Goal: Check status: Check status

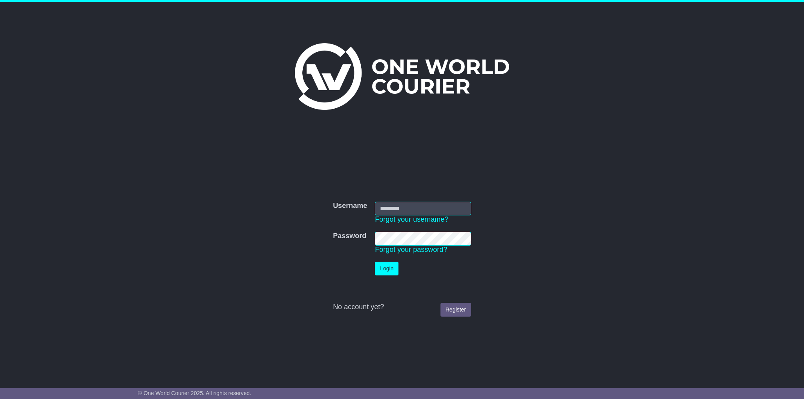
click at [415, 214] on input "Username" at bounding box center [423, 209] width 96 height 14
type input "**********"
click at [375, 262] on button "Login" at bounding box center [387, 269] width 24 height 14
